Goal: Complete application form

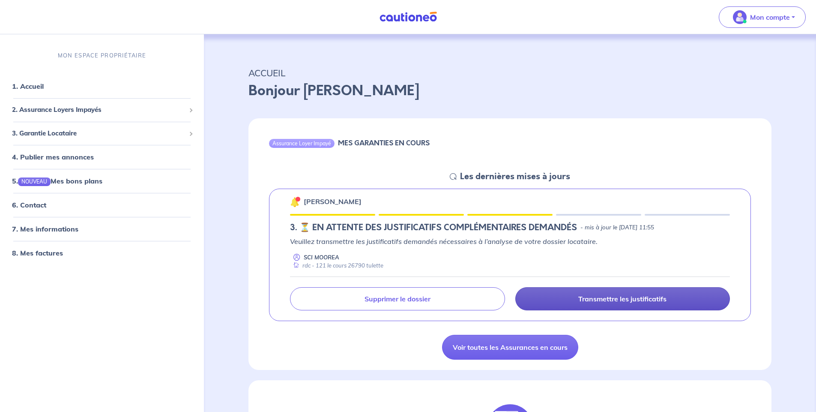
click at [587, 301] on p "Transmettre les justificatifs" at bounding box center [622, 298] width 88 height 9
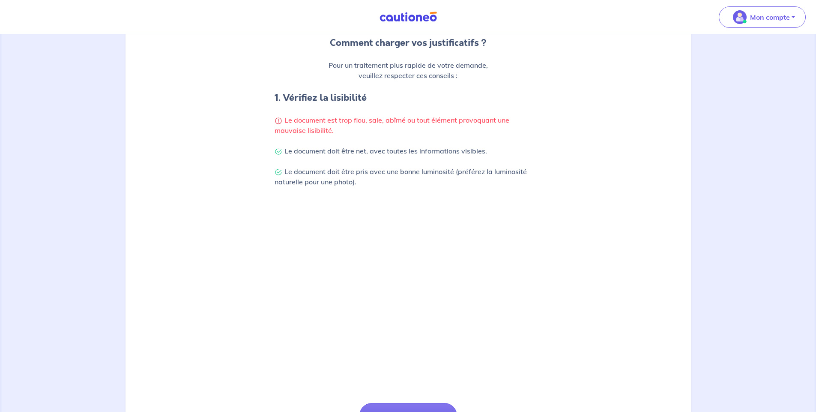
scroll to position [202, 0]
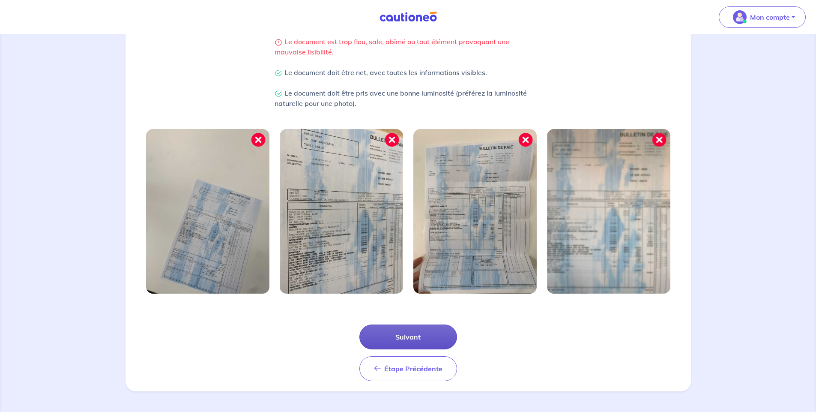
click at [388, 341] on button "Suivant" at bounding box center [409, 336] width 98 height 25
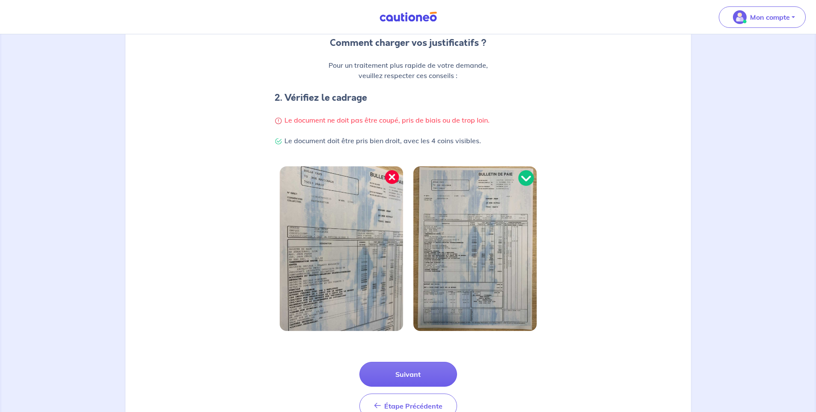
scroll to position [161, 0]
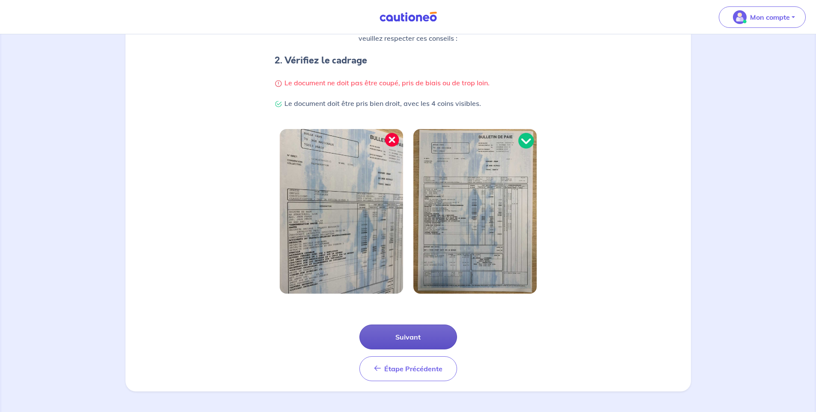
click at [389, 338] on button "Suivant" at bounding box center [409, 336] width 98 height 25
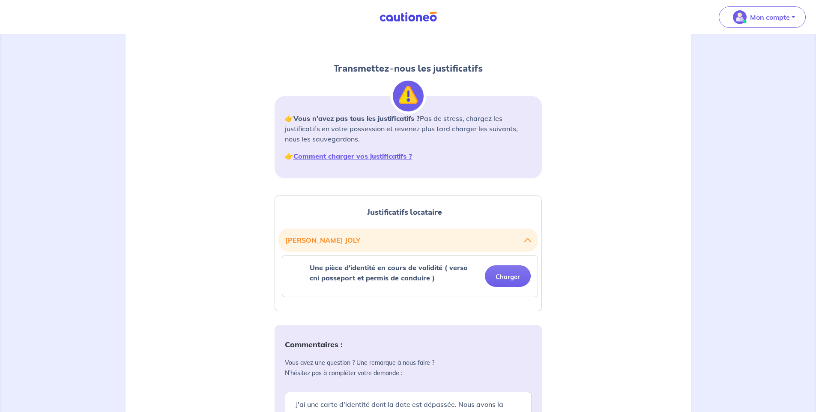
scroll to position [123, 0]
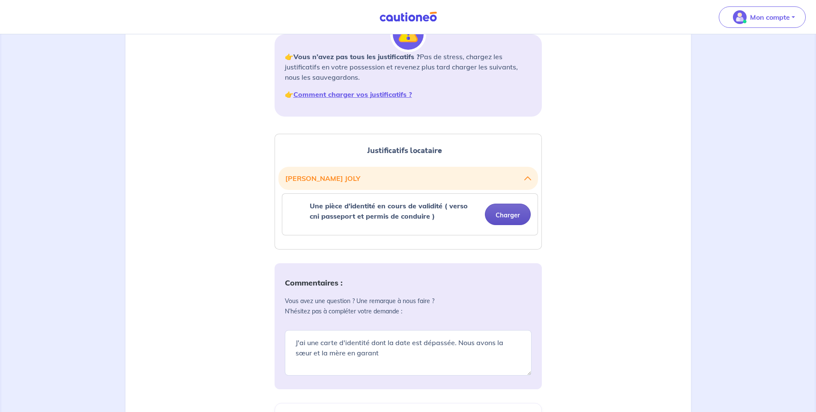
click at [499, 213] on button "Charger" at bounding box center [508, 214] width 46 height 21
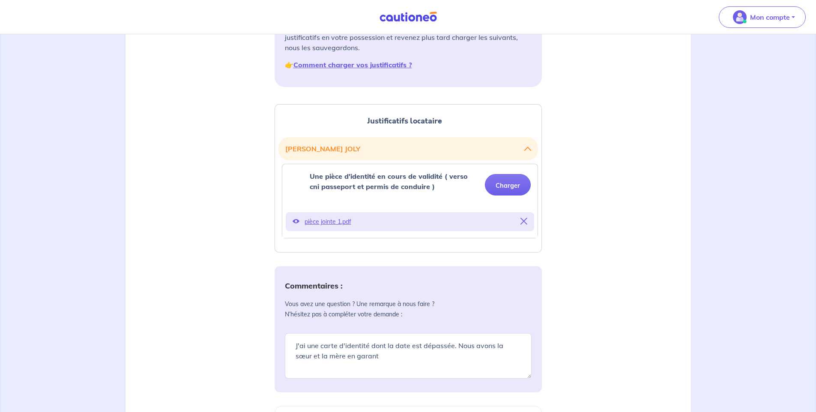
scroll to position [91, 0]
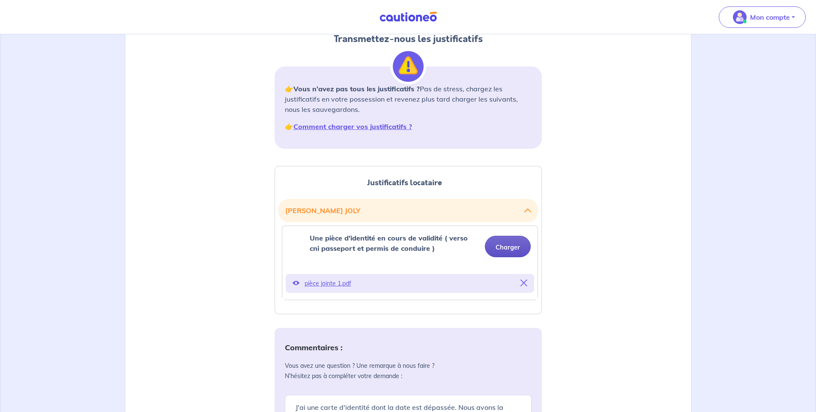
click at [503, 247] on button "Charger" at bounding box center [508, 246] width 46 height 21
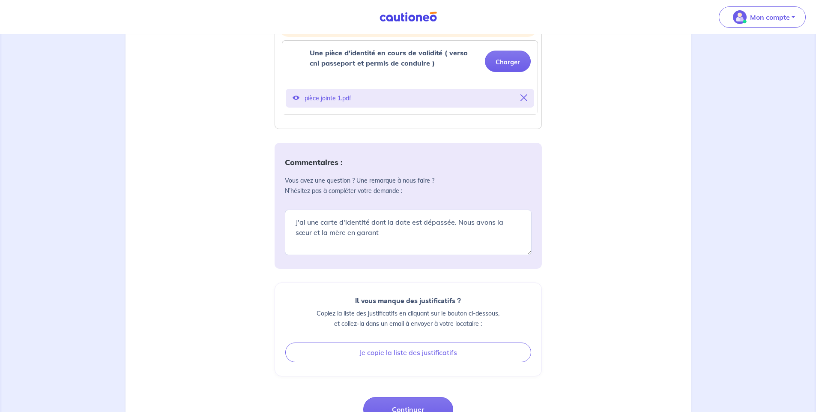
scroll to position [339, 0]
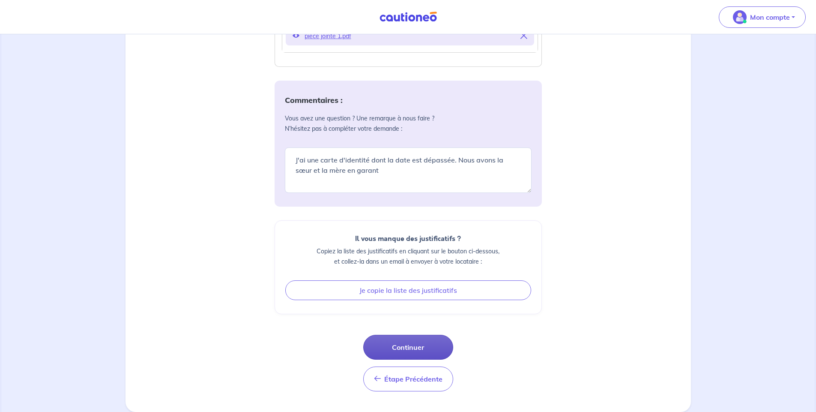
click at [421, 348] on button "Continuer" at bounding box center [408, 347] width 90 height 25
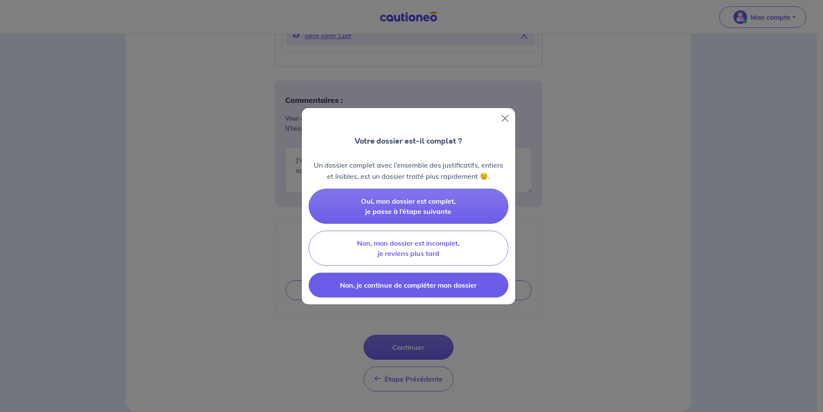
click at [423, 292] on button "Non, je continue de compléter mon dossier" at bounding box center [409, 285] width 200 height 25
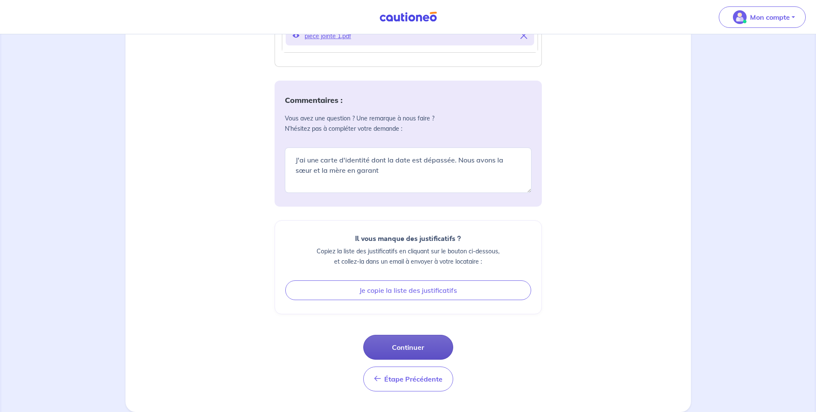
click at [413, 344] on button "Continuer" at bounding box center [408, 347] width 90 height 25
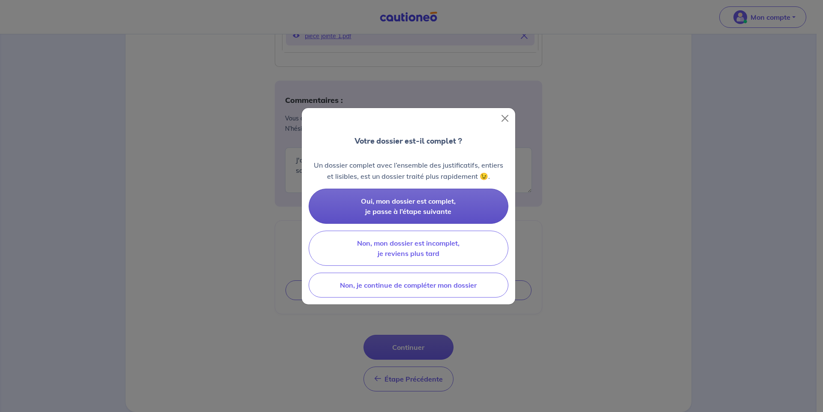
click at [418, 208] on span "Oui, mon dossier est complet, je passe à l’étape suivante" at bounding box center [408, 206] width 95 height 19
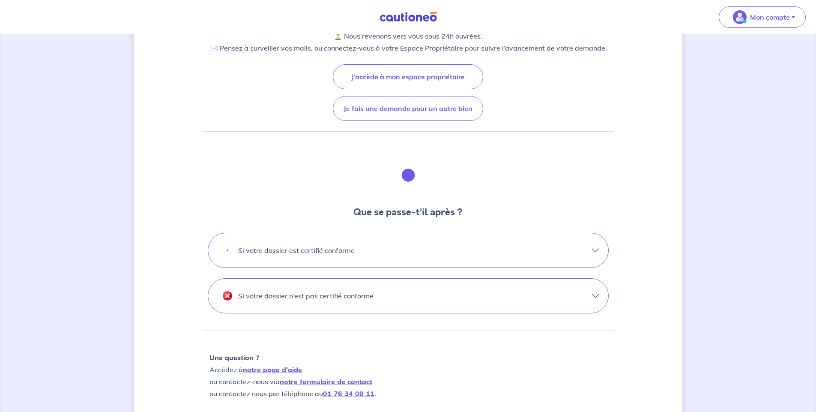
scroll to position [185, 0]
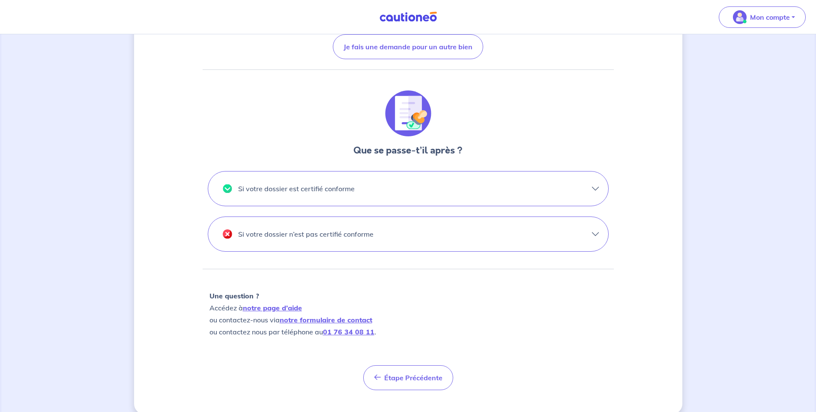
click at [564, 195] on button "Si votre dossier est certifié conforme" at bounding box center [408, 188] width 400 height 34
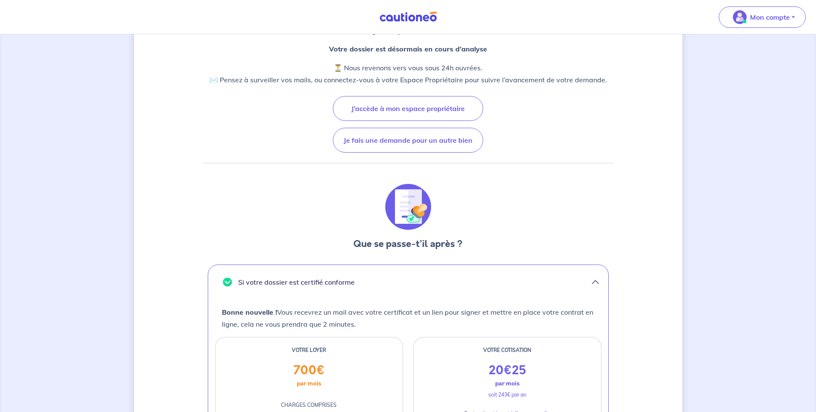
scroll to position [0, 0]
